Goal: Go to known website: Go to known website

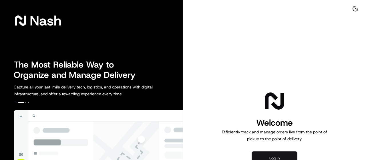
click at [268, 155] on button "Log in" at bounding box center [275, 158] width 46 height 14
